Goal: Check status: Check status

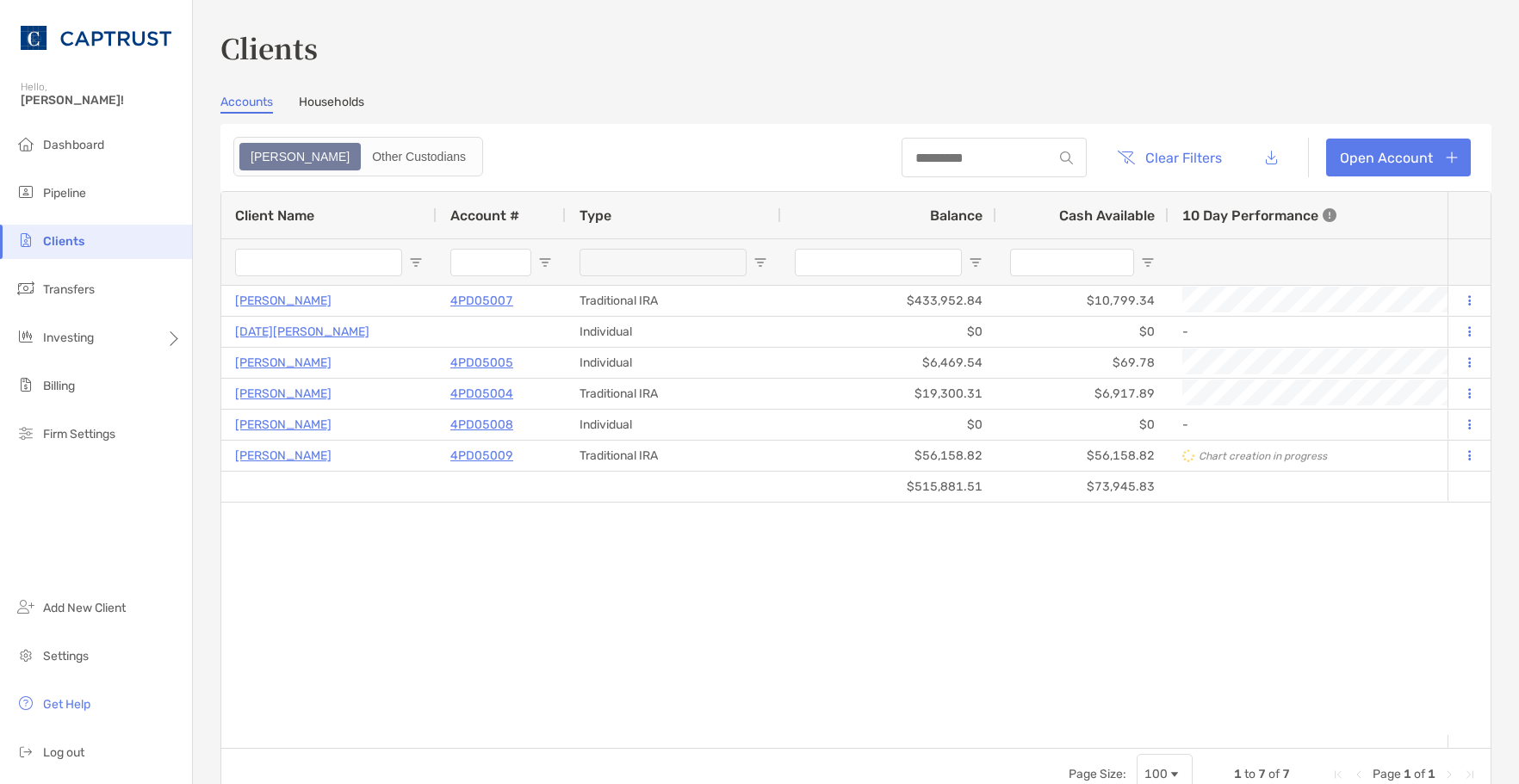
drag, startPoint x: 681, startPoint y: 86, endPoint x: 676, endPoint y: 49, distance: 37.3
click at [681, 86] on div "Clients Accounts Households Zoe Other Custodians Clear Filters Open Account 1 t…" at bounding box center [856, 413] width 1271 height 773
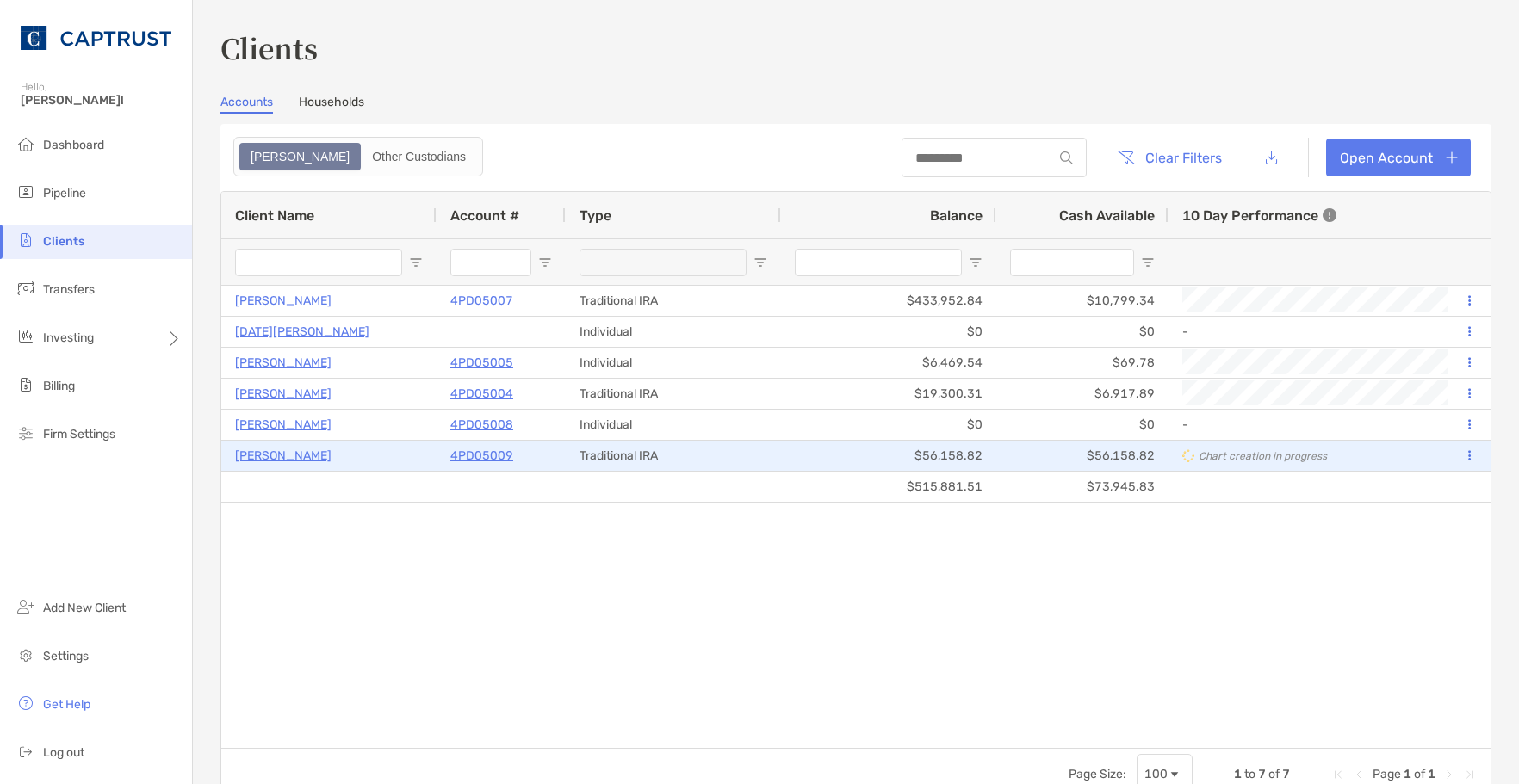
click at [262, 460] on p "[PERSON_NAME]" at bounding box center [284, 456] width 97 height 21
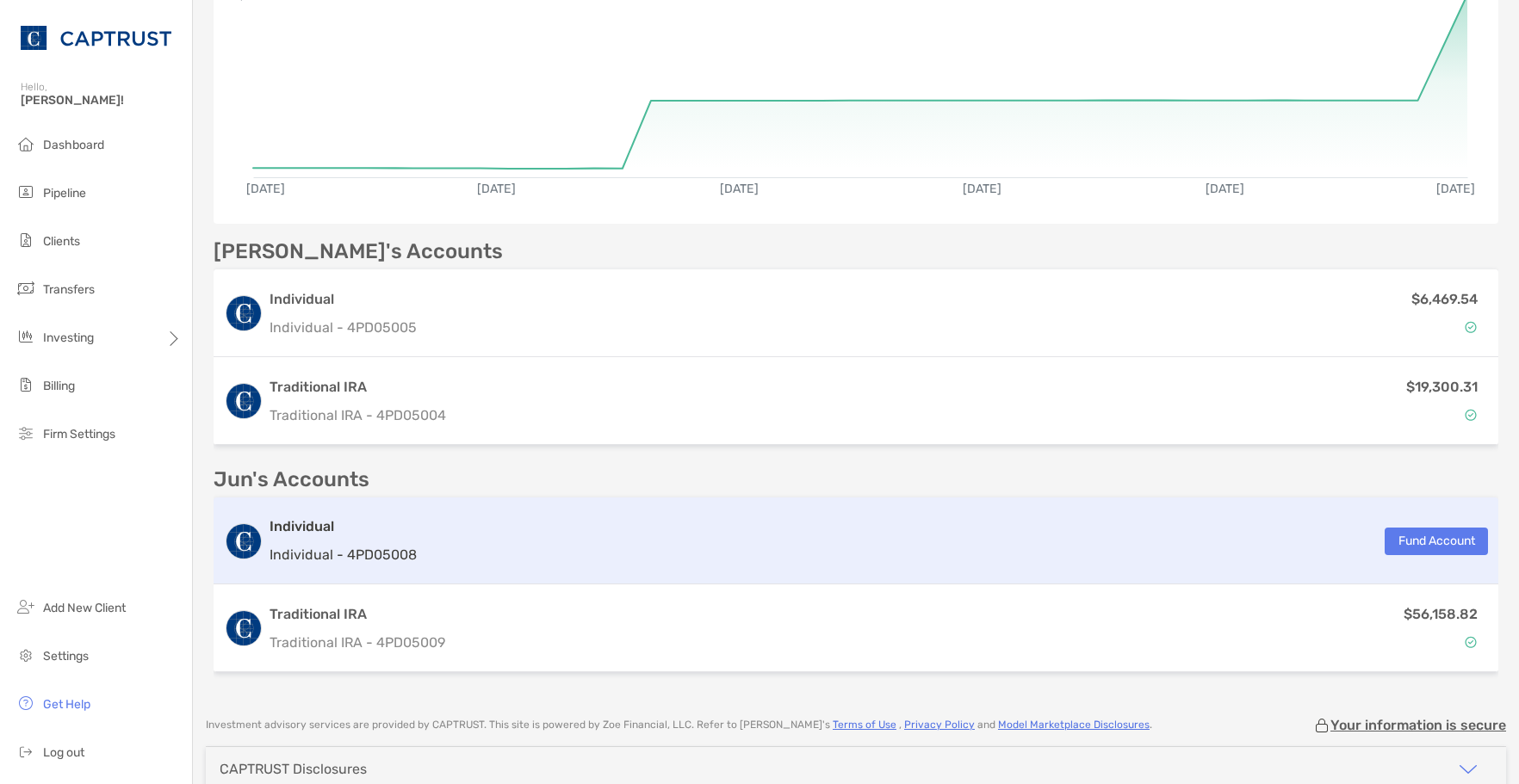
scroll to position [345, 0]
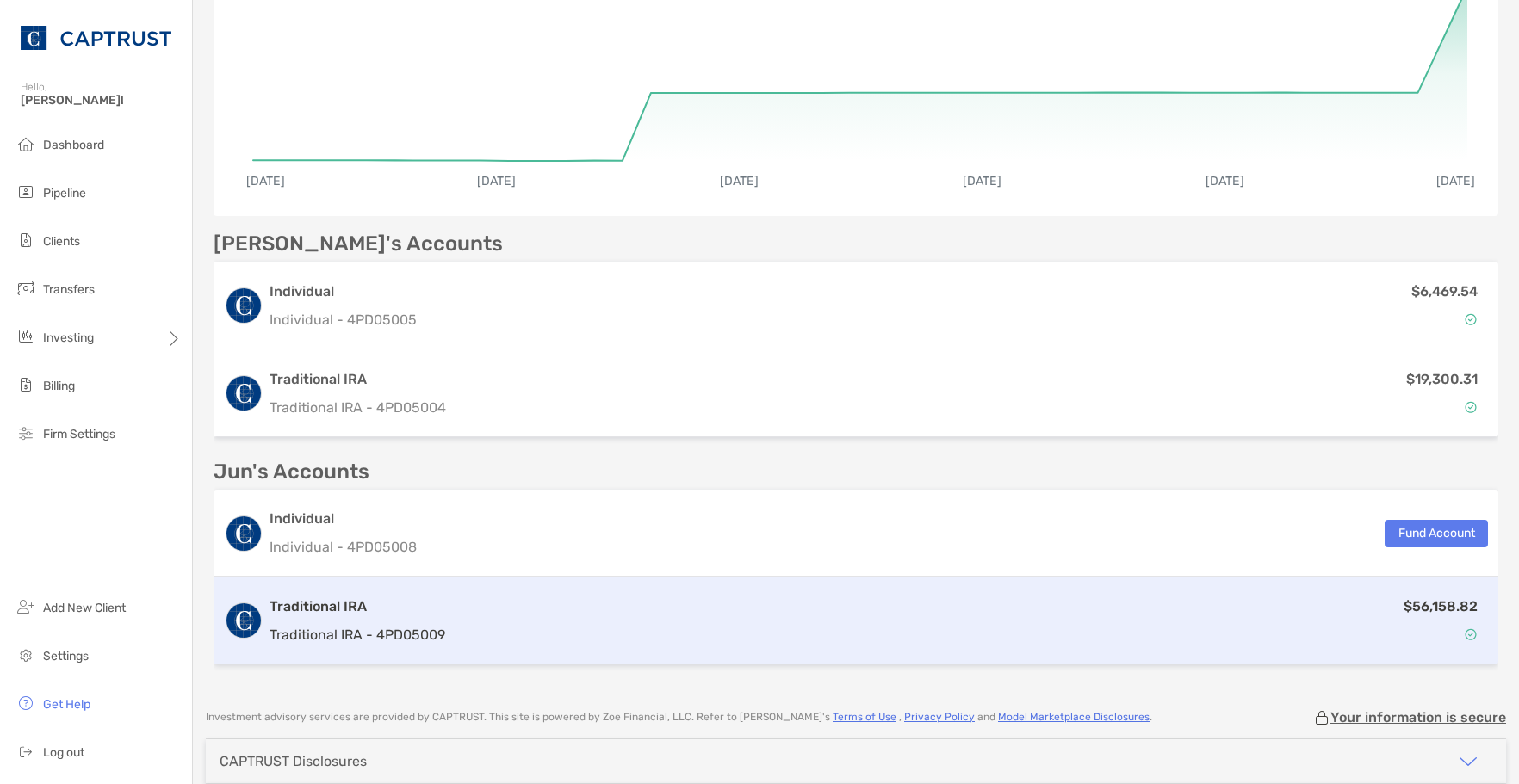
click at [316, 624] on p "Traditional IRA - 4PD05009" at bounding box center [356, 635] width 175 height 21
